Goal: Task Accomplishment & Management: Manage account settings

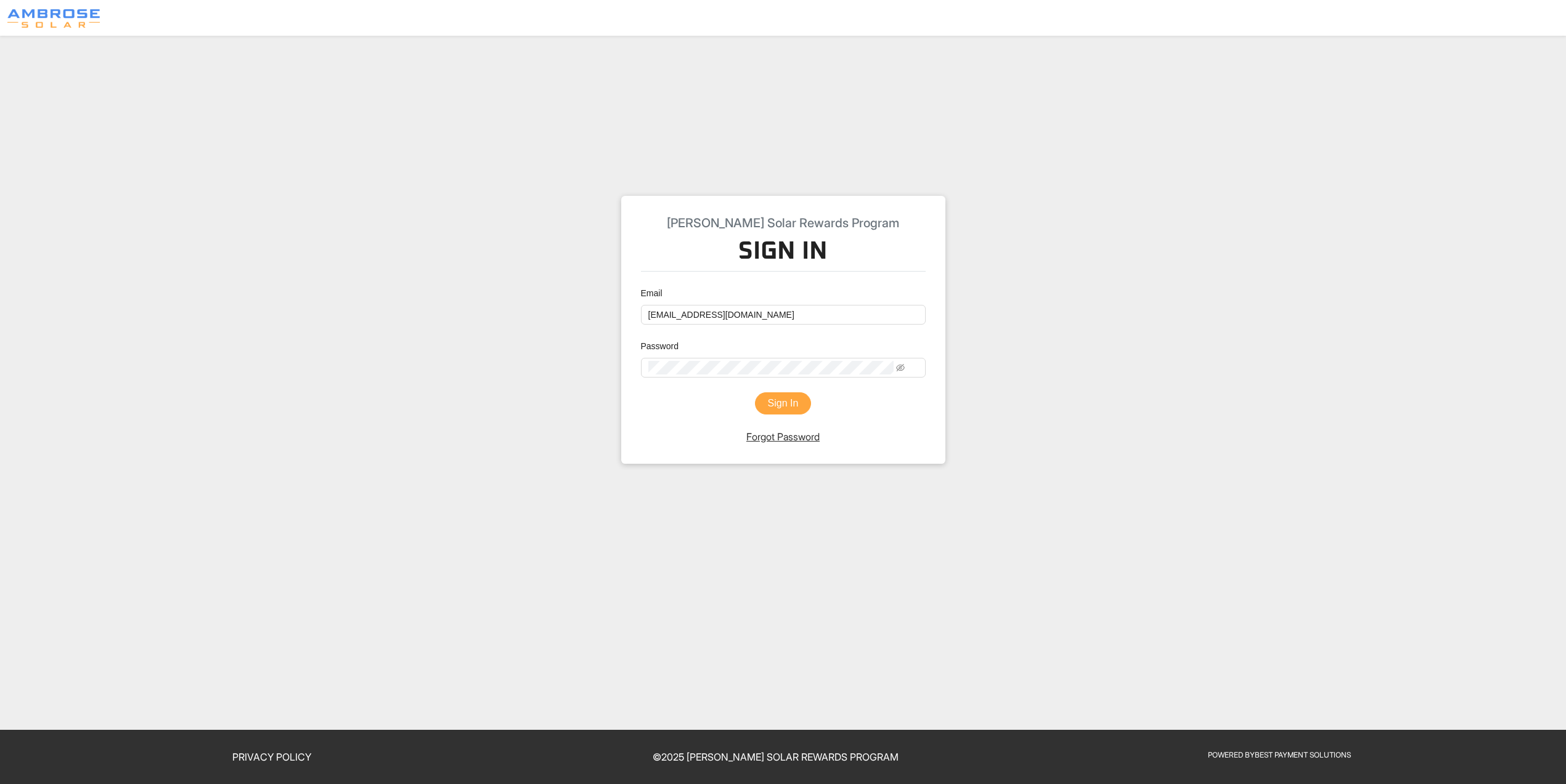
click at [774, 412] on button "Sign In" at bounding box center [783, 403] width 56 height 22
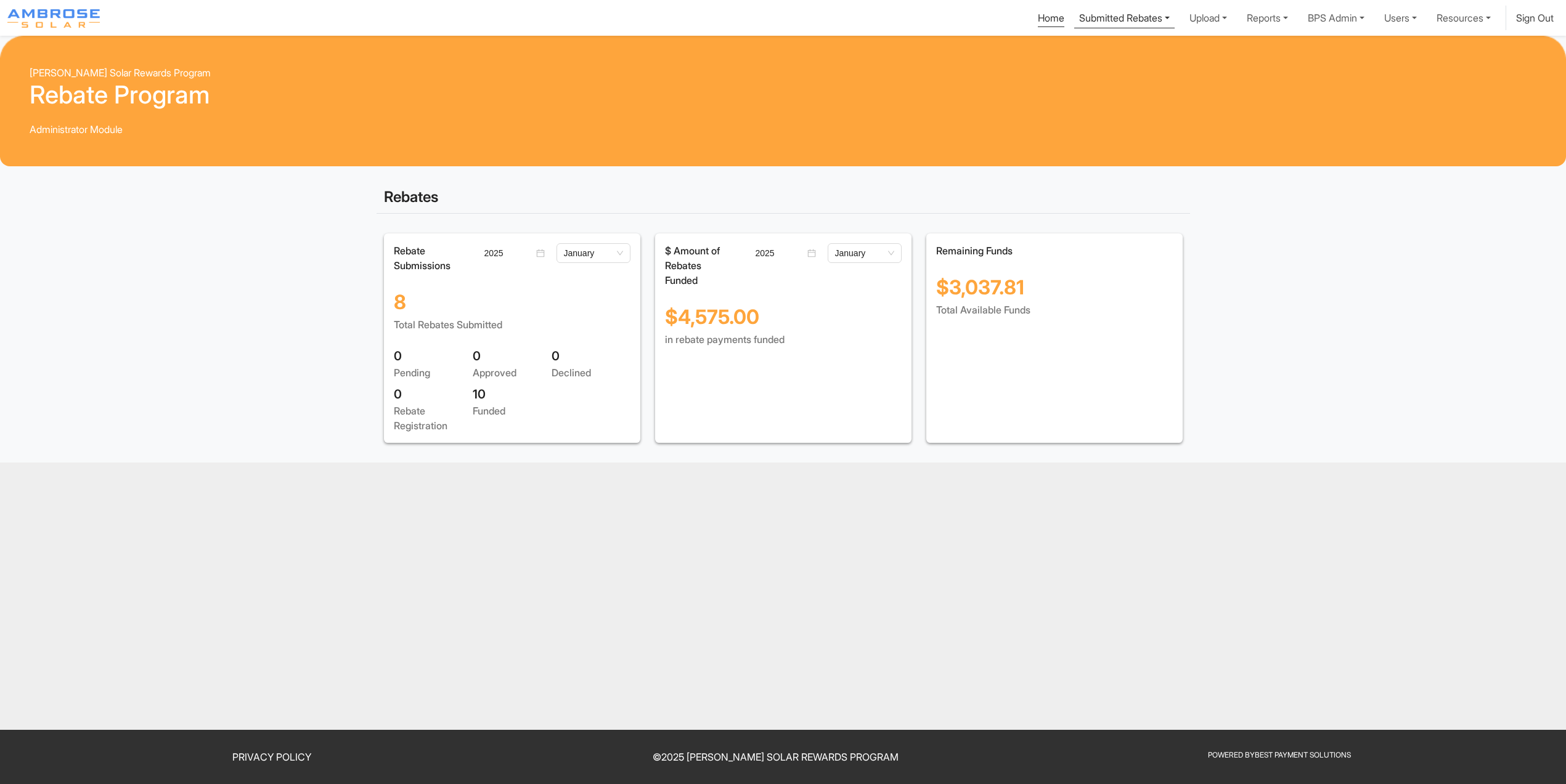
click at [1074, 16] on link "Submitted Rebates" at bounding box center [1124, 17] width 101 height 23
click at [1087, 74] on div "View All Rebates" at bounding box center [1125, 66] width 78 height 15
